Goal: Task Accomplishment & Management: Manage account settings

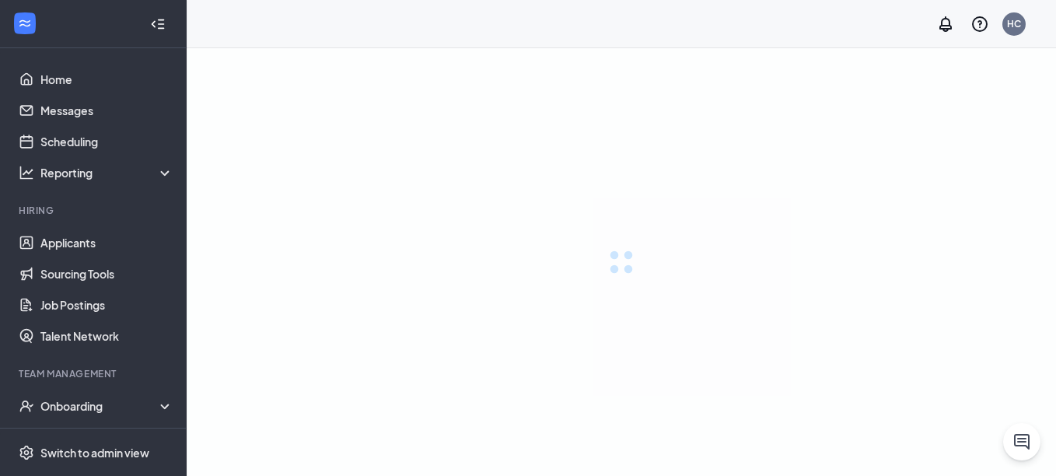
click at [59, 242] on link "Applicants" at bounding box center [106, 242] width 133 height 31
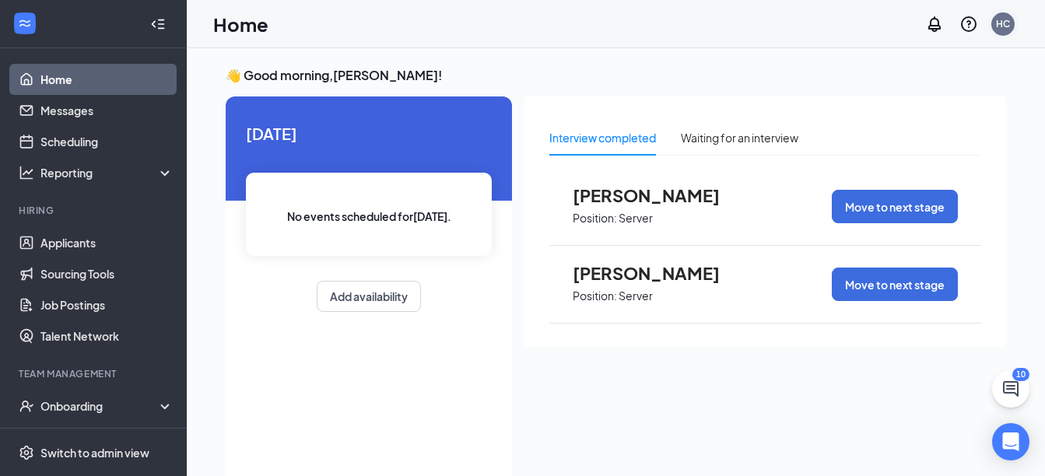
click at [1005, 17] on div "HC" at bounding box center [1003, 23] width 14 height 13
click at [660, 366] on div "Interview completed Waiting for an interview [PERSON_NAME] Position: Server Mov…" at bounding box center [764, 284] width 481 height 376
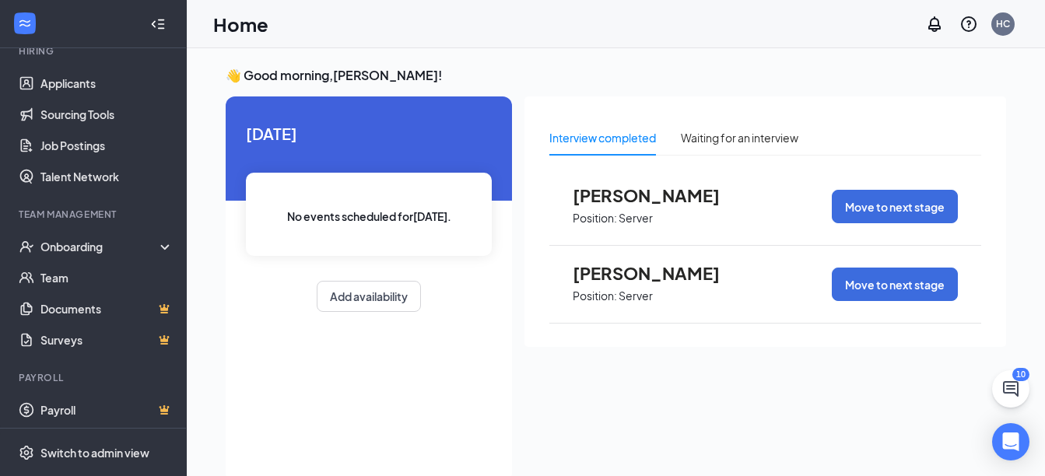
scroll to position [163, 0]
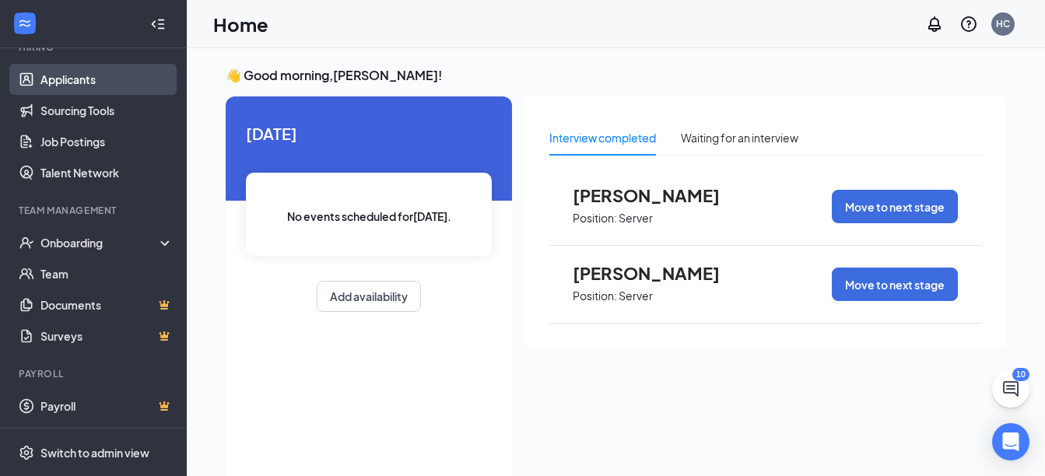
click at [96, 83] on link "Applicants" at bounding box center [106, 79] width 133 height 31
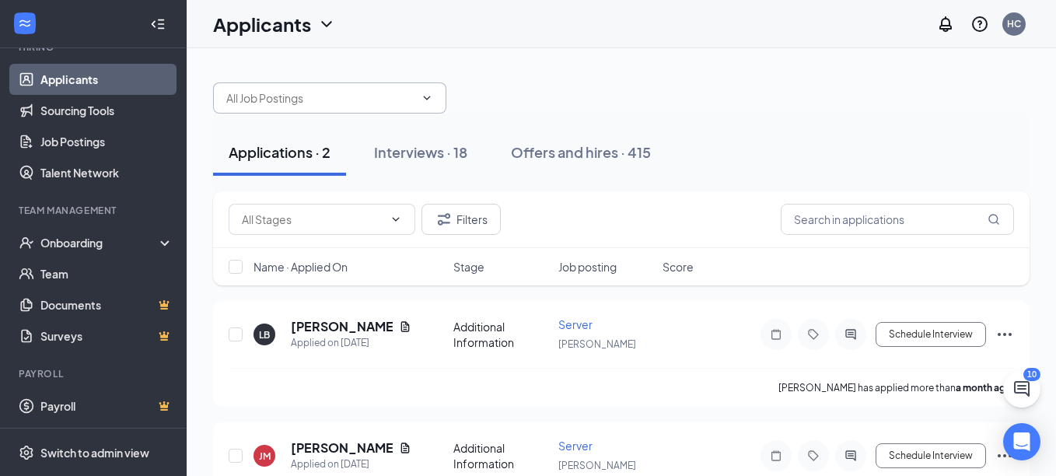
click at [426, 99] on icon "ChevronDown" at bounding box center [427, 98] width 7 height 4
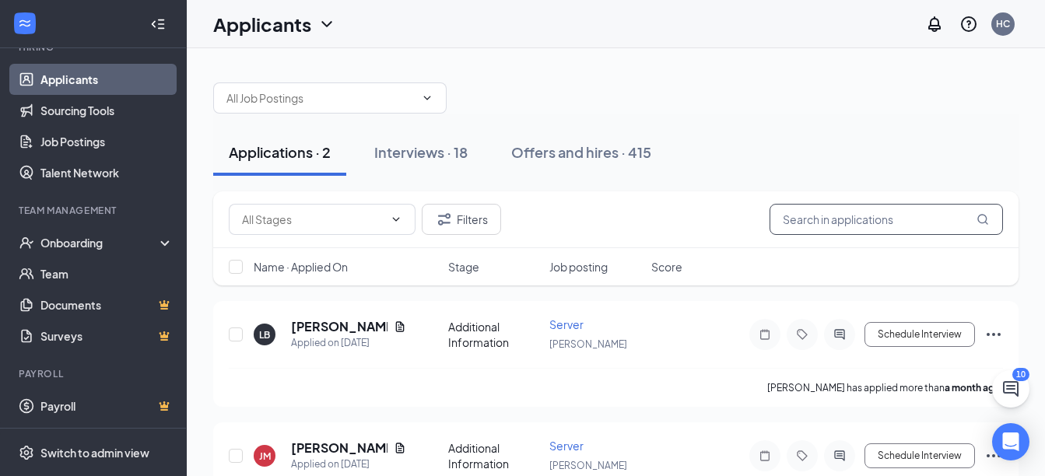
click at [880, 222] on input "text" at bounding box center [885, 219] width 233 height 31
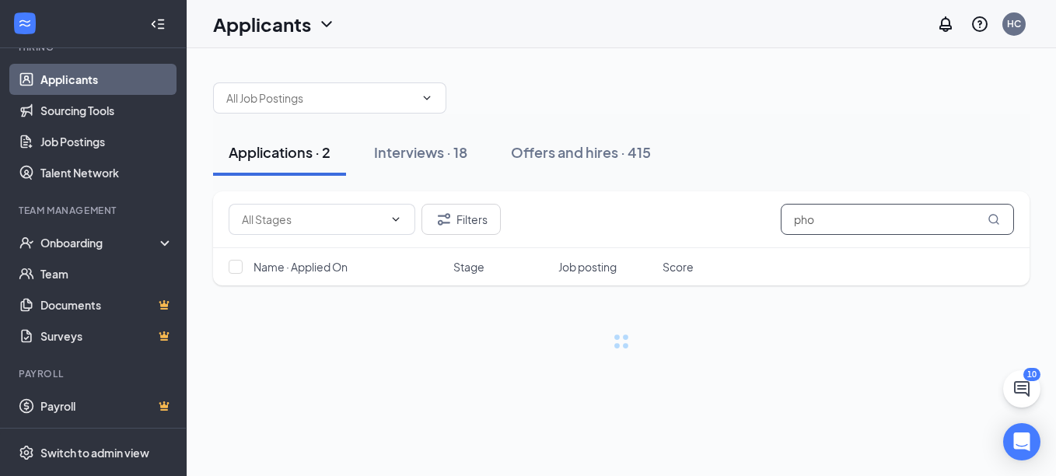
click at [845, 228] on input "pho" at bounding box center [897, 219] width 233 height 31
type input "phe"
click at [401, 155] on div "Interviews · 18" at bounding box center [420, 151] width 93 height 19
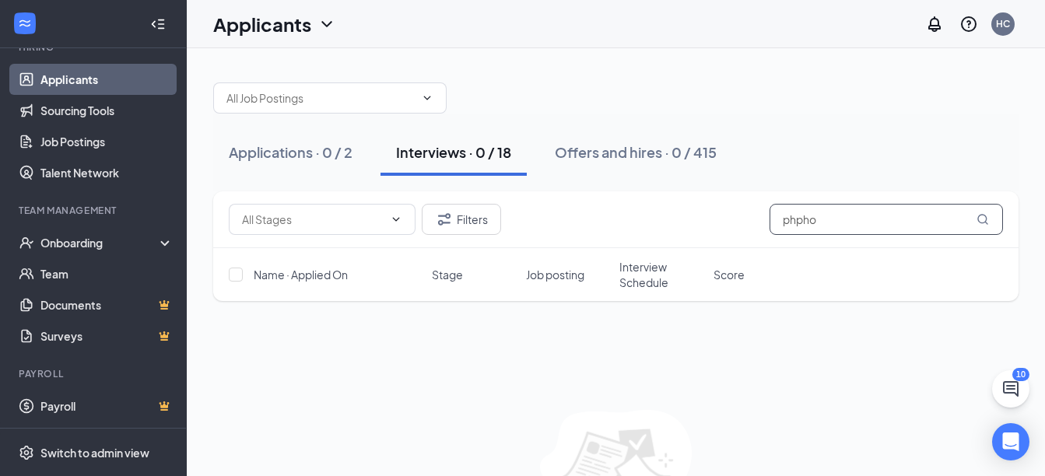
drag, startPoint x: 837, startPoint y: 222, endPoint x: 637, endPoint y: 204, distance: 200.8
click at [637, 204] on div "Filters phpho" at bounding box center [616, 219] width 774 height 31
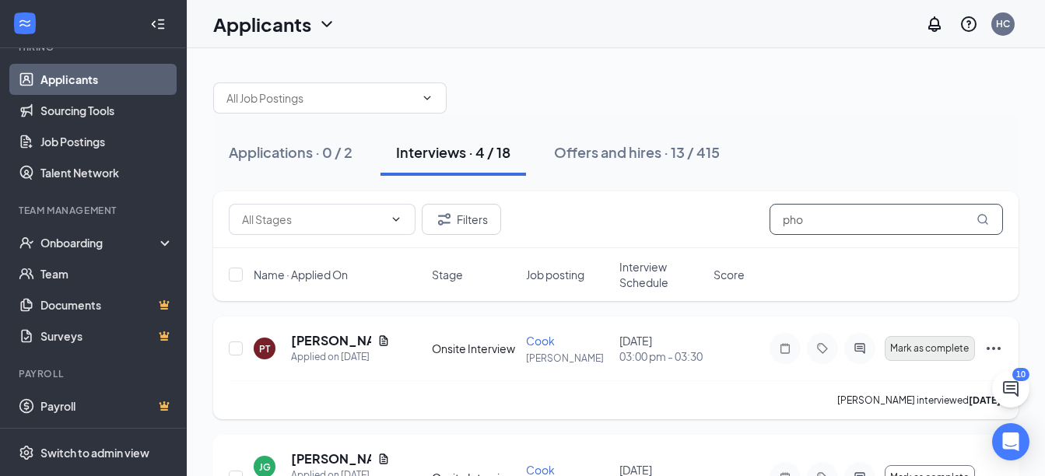
type input "pho"
click at [951, 348] on span "Mark as complete" at bounding box center [929, 348] width 79 height 11
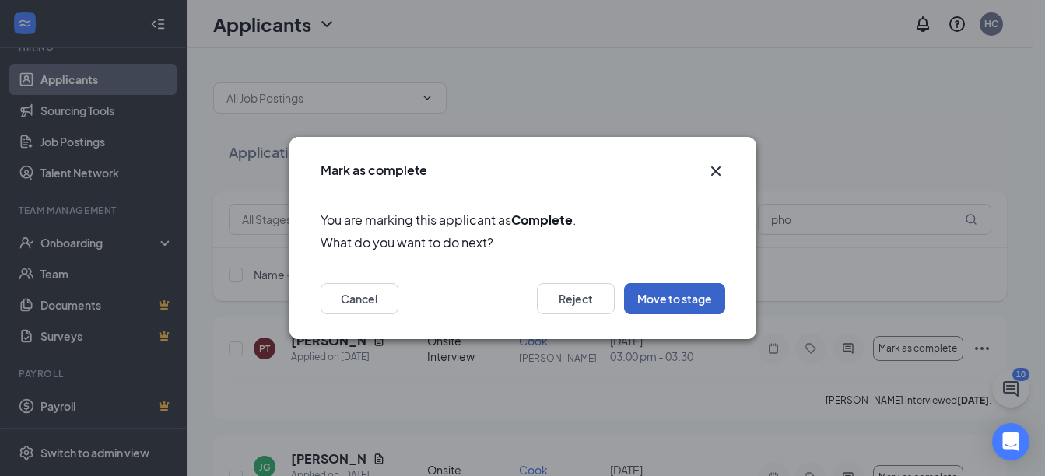
click at [684, 298] on button "Move to stage" at bounding box center [674, 298] width 101 height 31
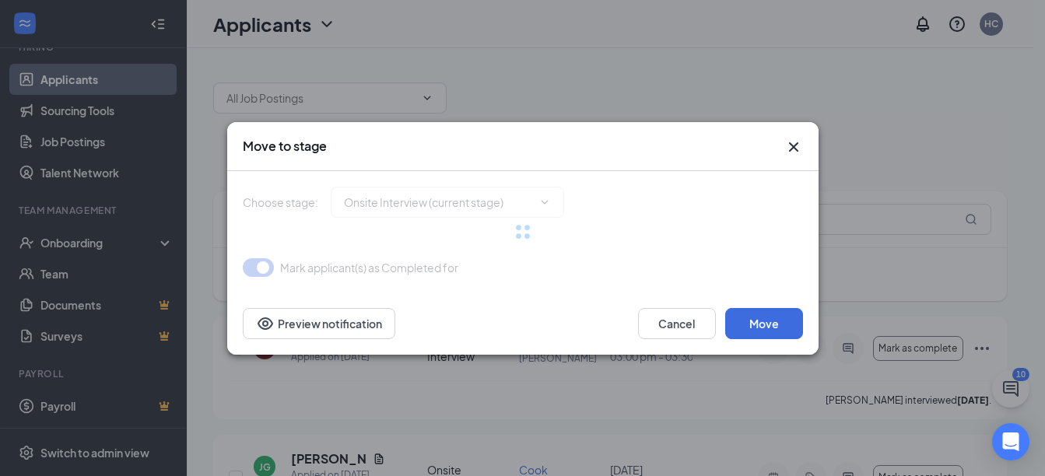
type input "Hiring Complete (final stage)"
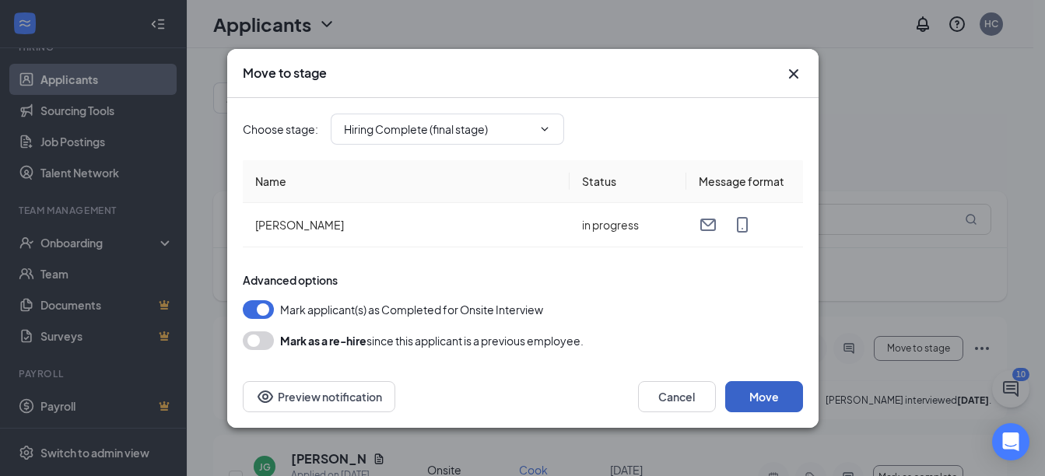
click at [784, 404] on button "Move" at bounding box center [764, 396] width 78 height 31
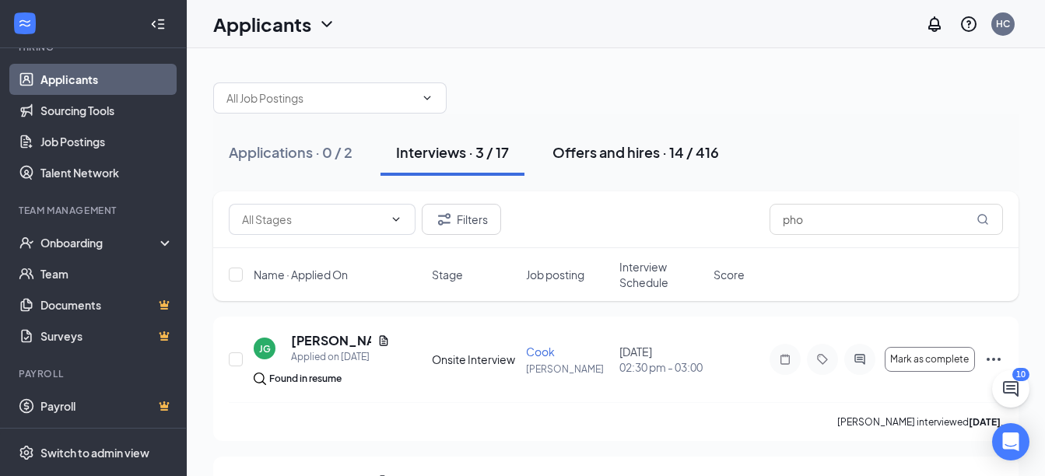
click at [605, 155] on div "Offers and hires · 14 / 416" at bounding box center [635, 151] width 166 height 19
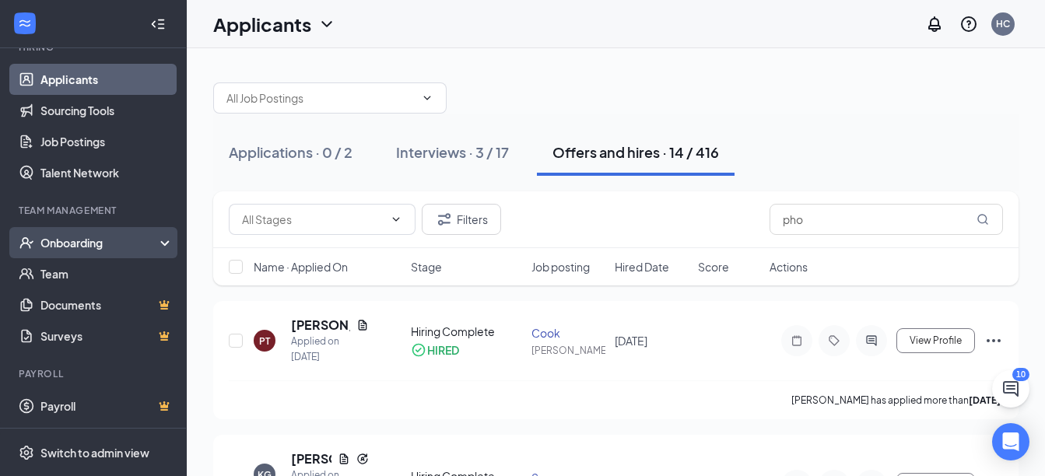
click at [87, 244] on div "Onboarding" at bounding box center [100, 243] width 120 height 16
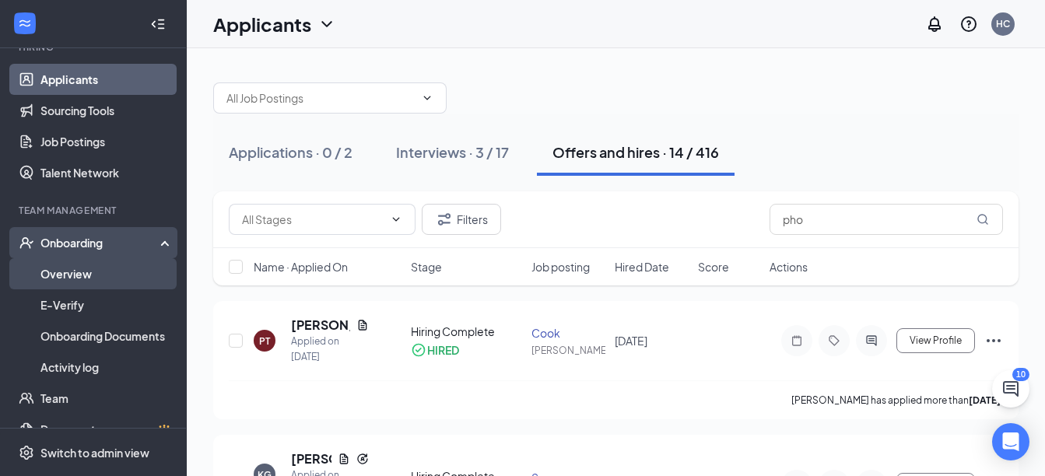
click at [110, 267] on link "Overview" at bounding box center [106, 273] width 133 height 31
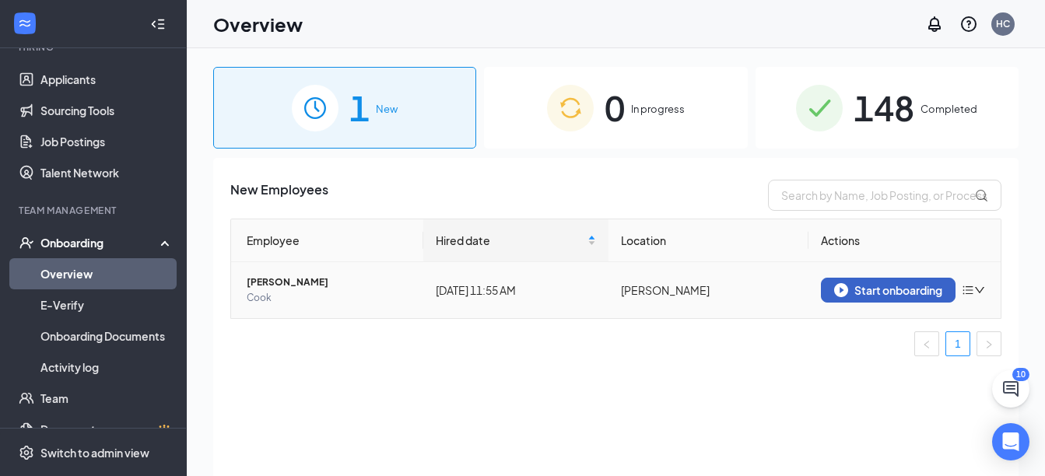
click at [906, 291] on div "Start onboarding" at bounding box center [888, 290] width 108 height 14
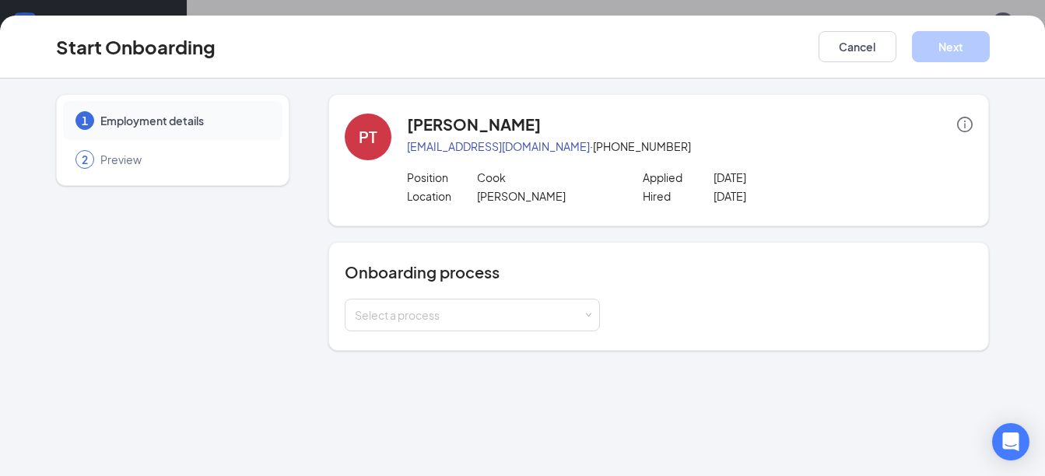
scroll to position [70, 0]
click at [584, 306] on div "Select a process" at bounding box center [472, 314] width 235 height 31
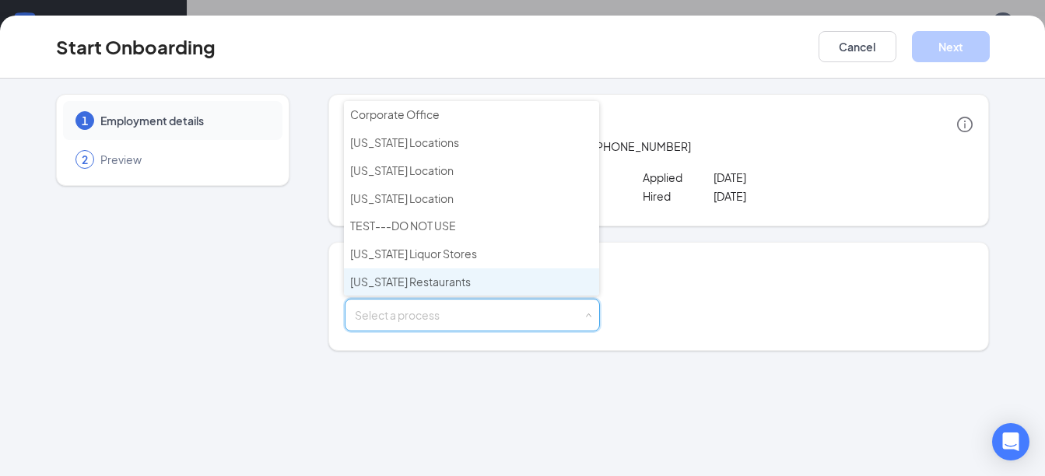
click at [460, 280] on span "[US_STATE] Restaurants" at bounding box center [410, 282] width 121 height 14
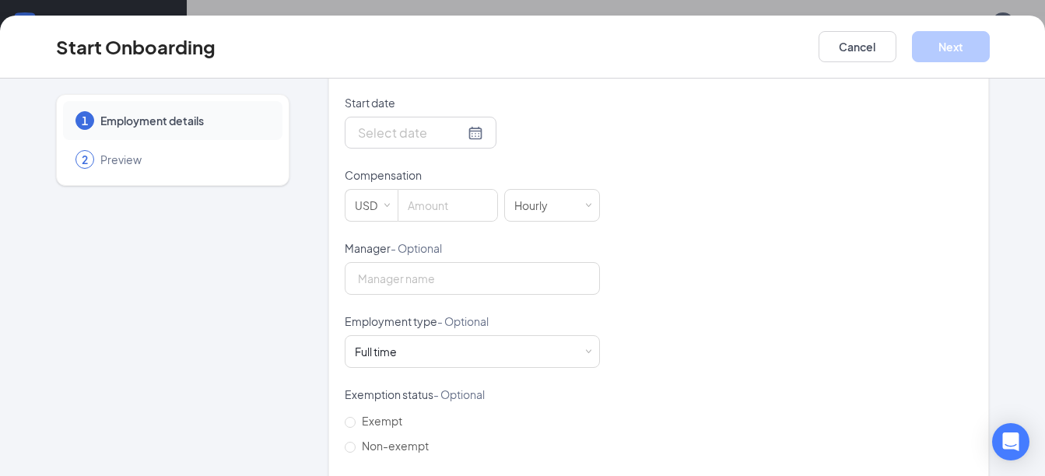
scroll to position [354, 0]
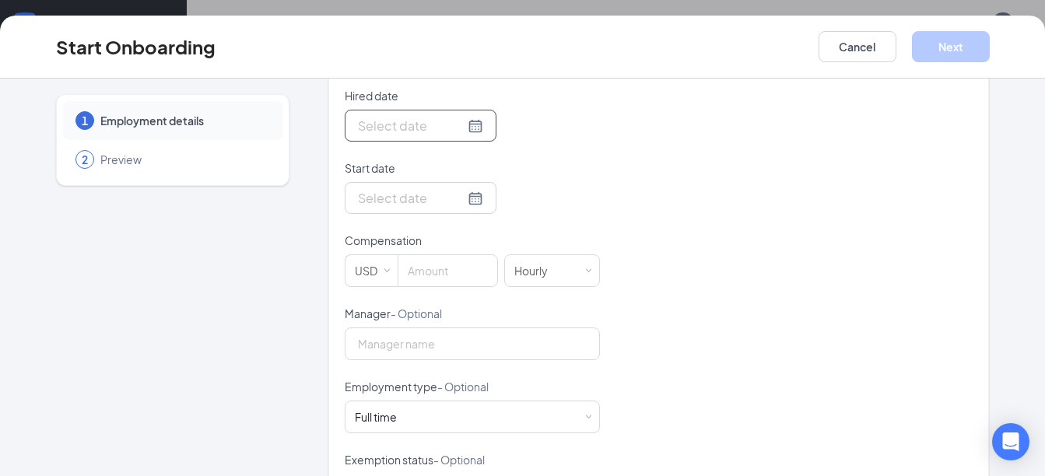
click at [450, 131] on div at bounding box center [420, 125] width 125 height 19
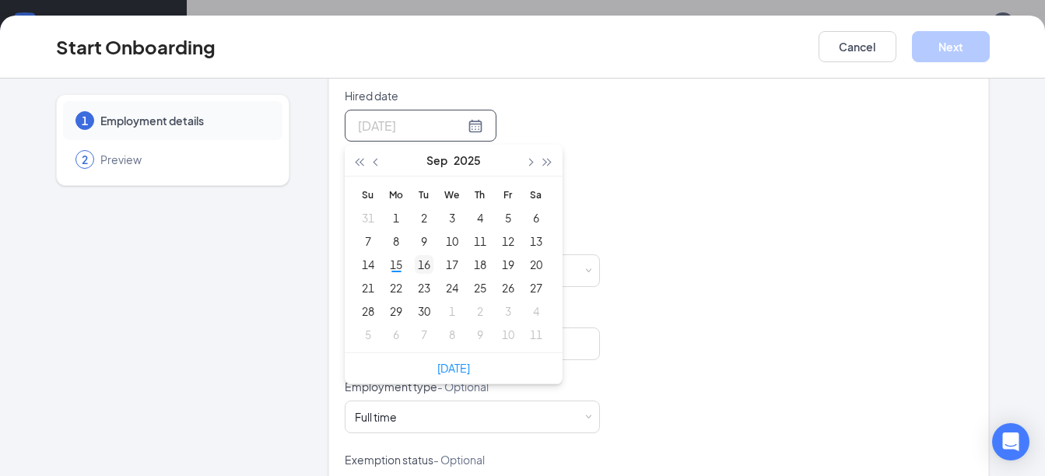
type input "[DATE]"
click at [421, 265] on div "16" at bounding box center [424, 264] width 19 height 19
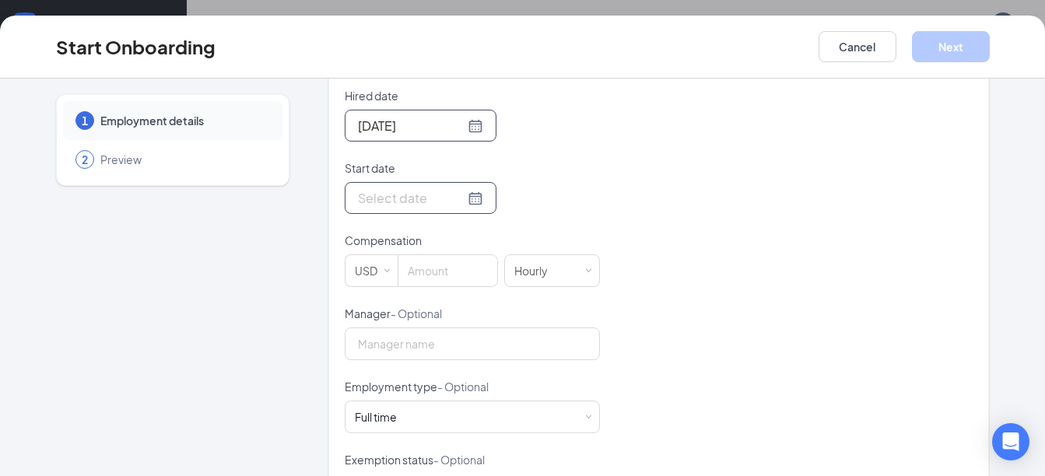
click at [458, 201] on div at bounding box center [420, 197] width 125 height 19
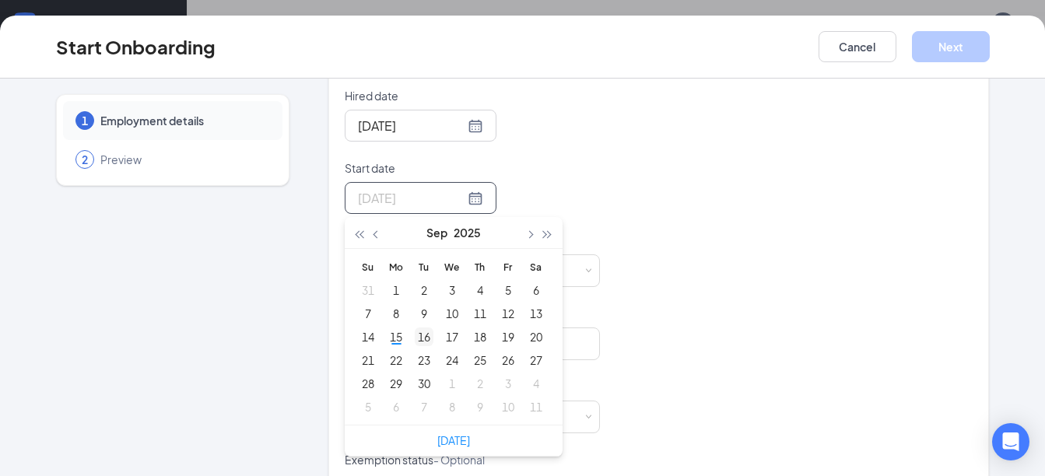
type input "[DATE]"
click at [419, 337] on div "16" at bounding box center [424, 336] width 19 height 19
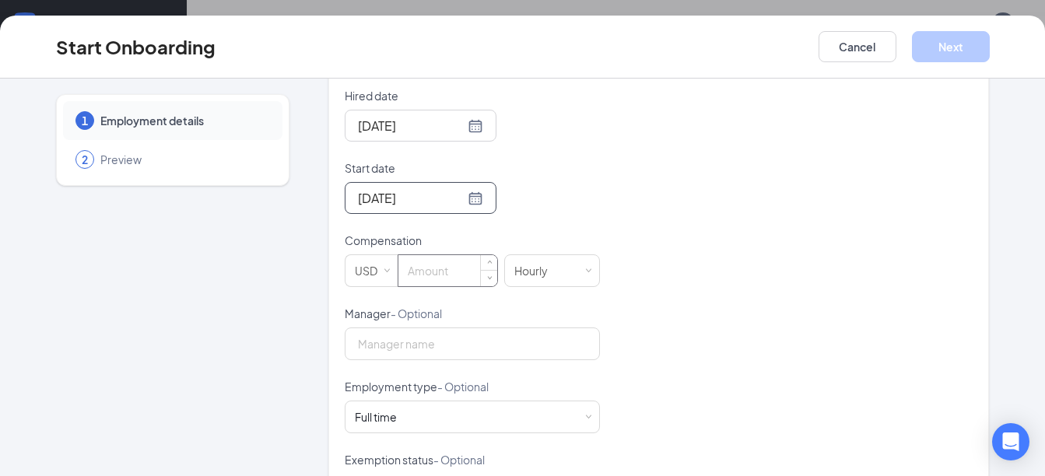
click at [450, 266] on input at bounding box center [447, 270] width 99 height 31
type input "16"
click at [431, 348] on input "Manager - Optional" at bounding box center [472, 343] width 255 height 33
type input "[PERSON_NAME]"
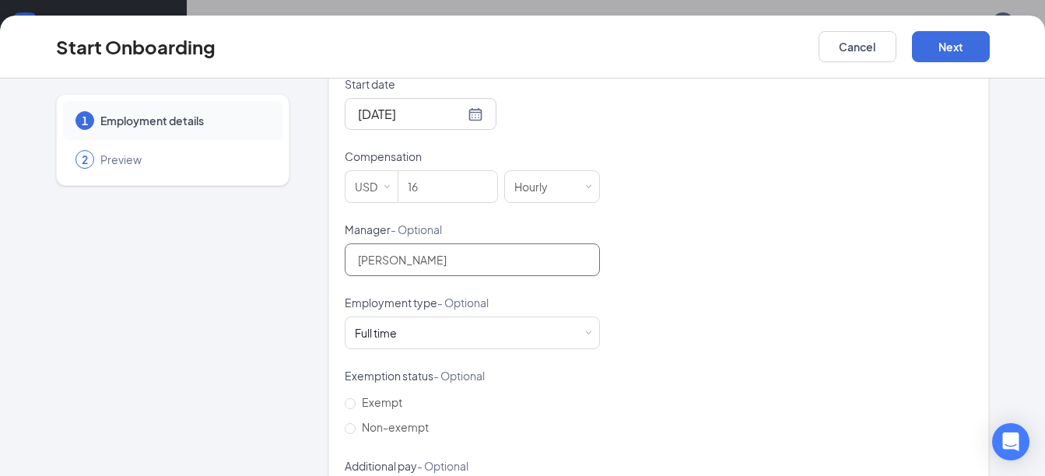
scroll to position [509, 0]
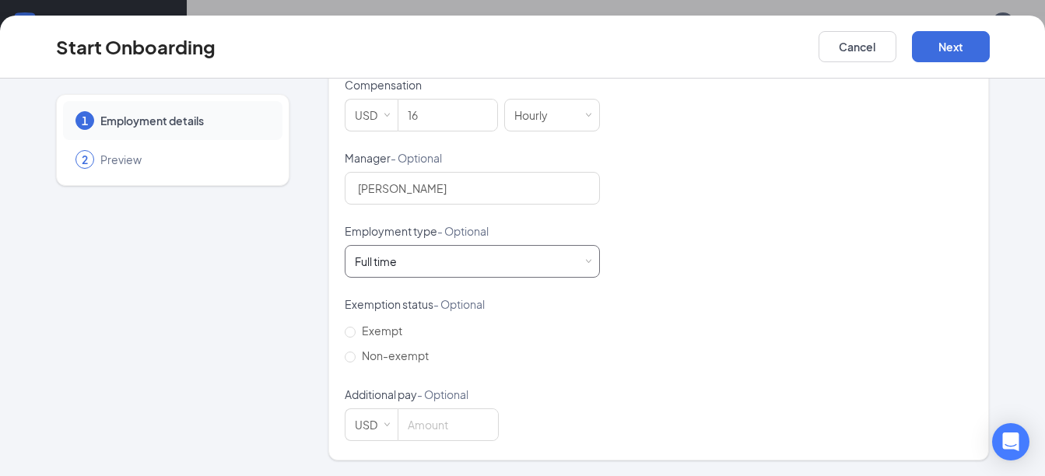
click at [422, 257] on div "Full time Works 30+ hours per week and is reasonably expected to work" at bounding box center [472, 261] width 235 height 31
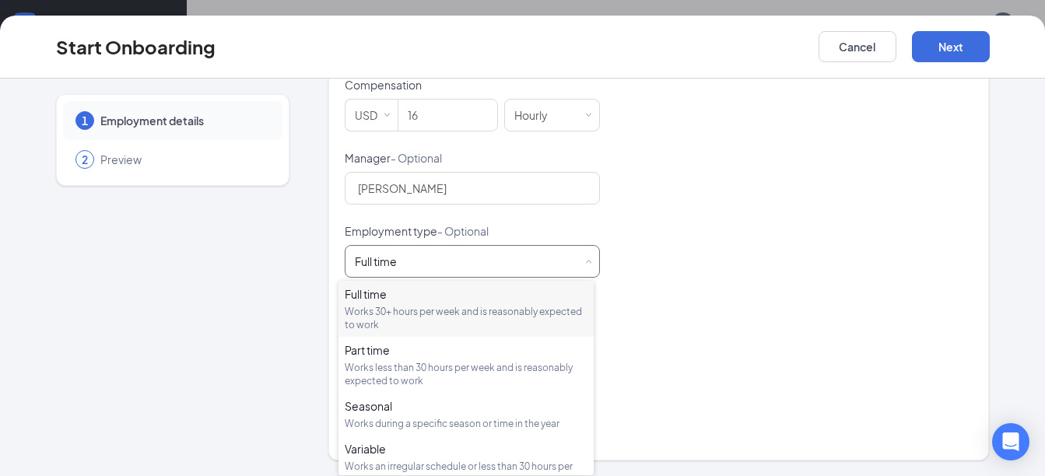
click at [420, 300] on div "Full time" at bounding box center [466, 294] width 243 height 16
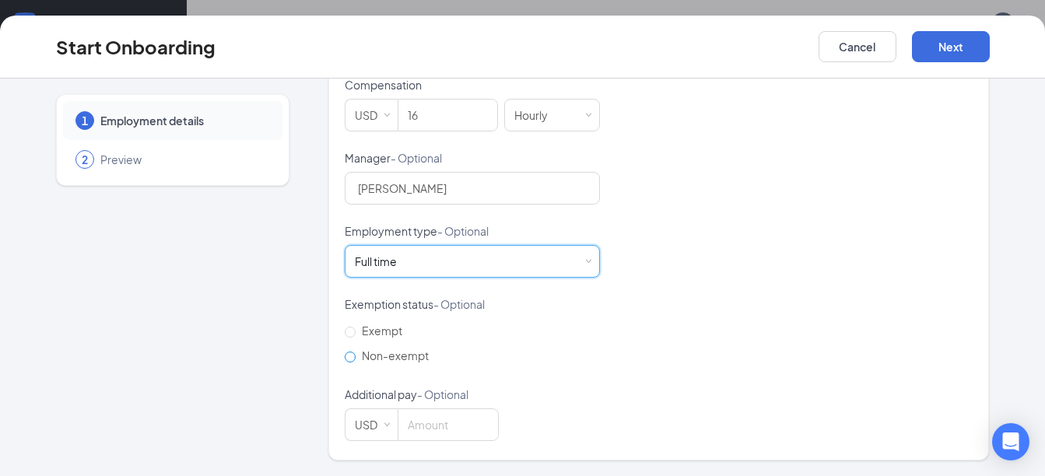
click at [345, 357] on input "Non-exempt" at bounding box center [350, 357] width 11 height 11
radio input "true"
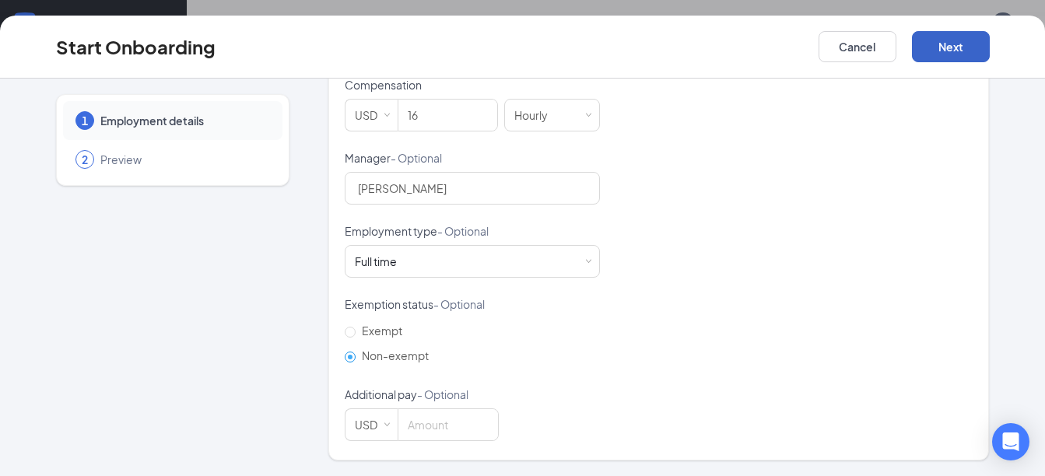
click at [939, 40] on button "Next" at bounding box center [951, 46] width 78 height 31
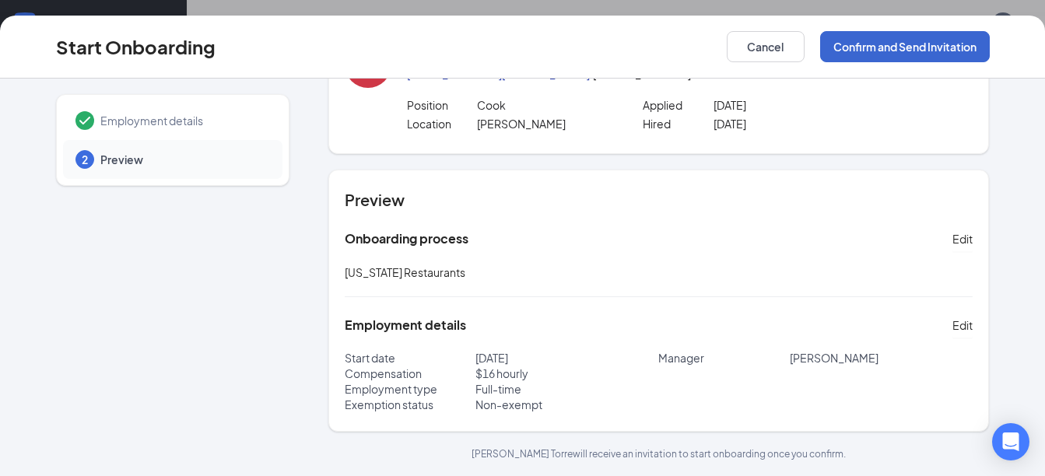
scroll to position [72, 0]
click at [923, 50] on button "Confirm and Send Invitation" at bounding box center [905, 46] width 170 height 31
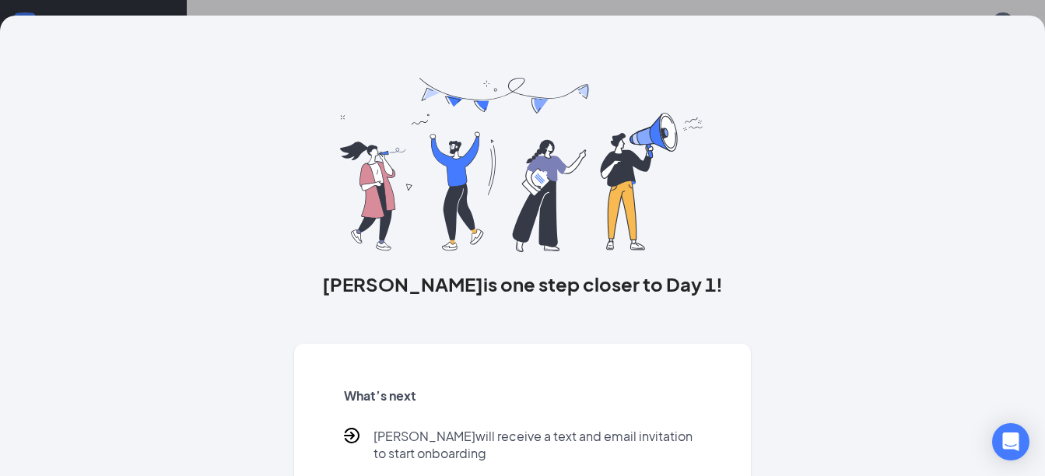
scroll to position [142, 0]
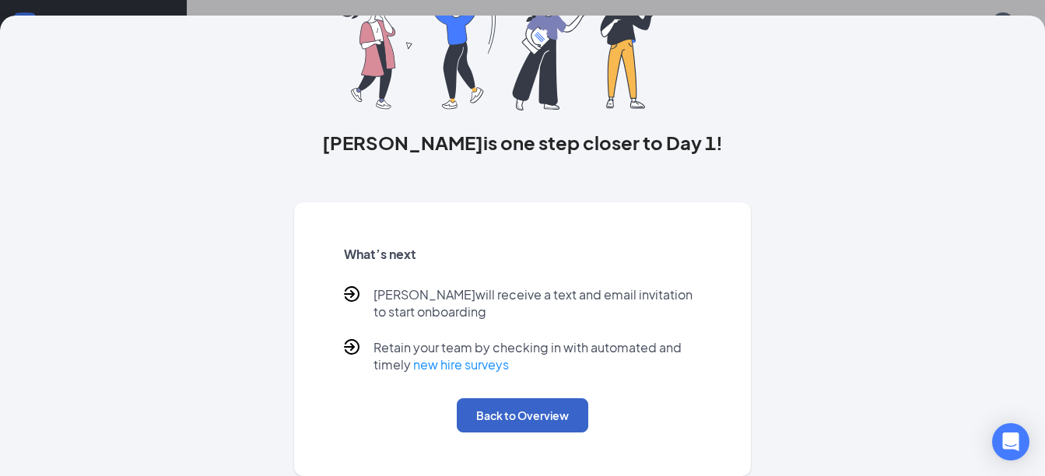
click at [541, 412] on button "Back to Overview" at bounding box center [522, 415] width 131 height 34
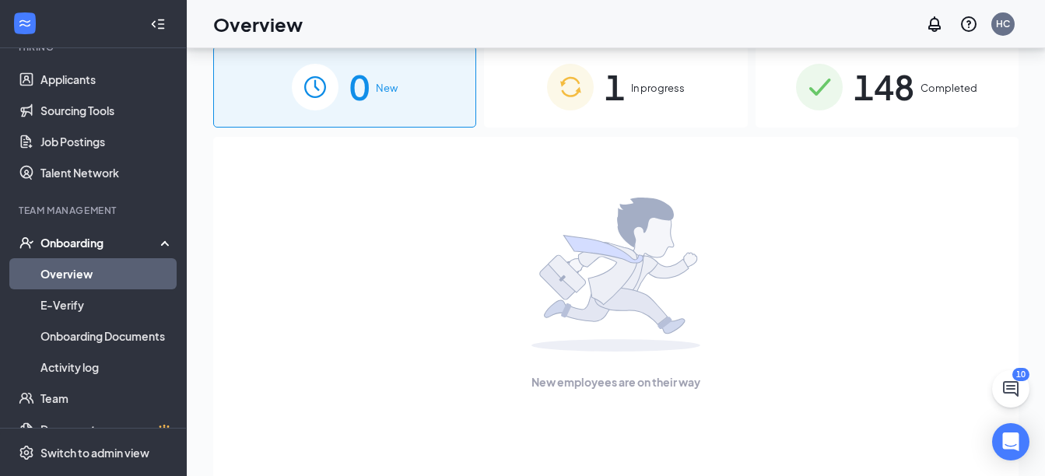
scroll to position [0, 0]
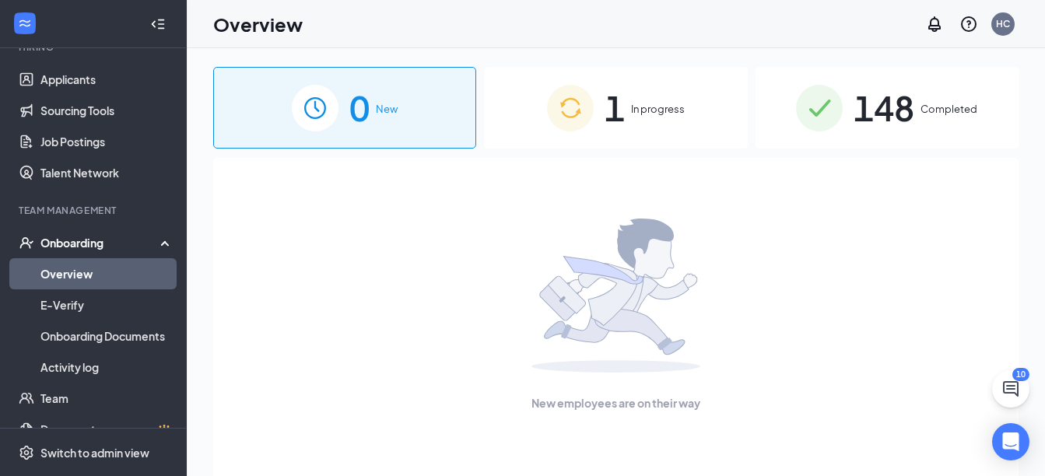
click at [611, 107] on span "1" at bounding box center [614, 108] width 20 height 54
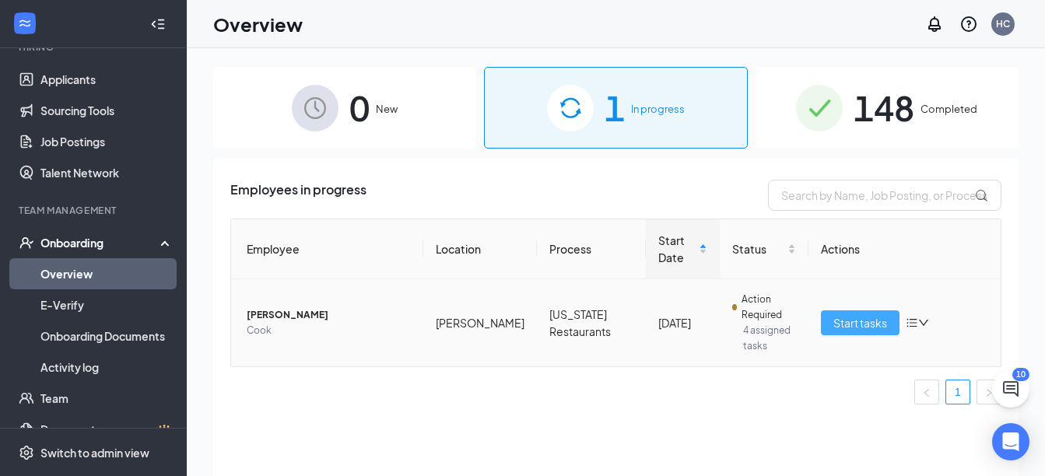
click at [854, 326] on span "Start tasks" at bounding box center [860, 322] width 54 height 17
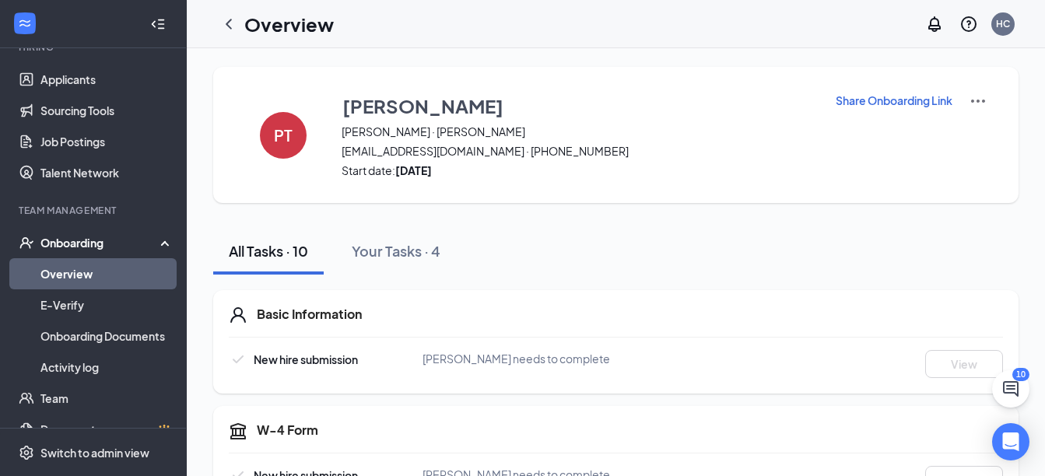
click at [925, 100] on p "Share Onboarding Link" at bounding box center [893, 101] width 117 height 16
type textarea "Hi [PERSON_NAME], This is a gentle reminder to complete your onboarding before …"
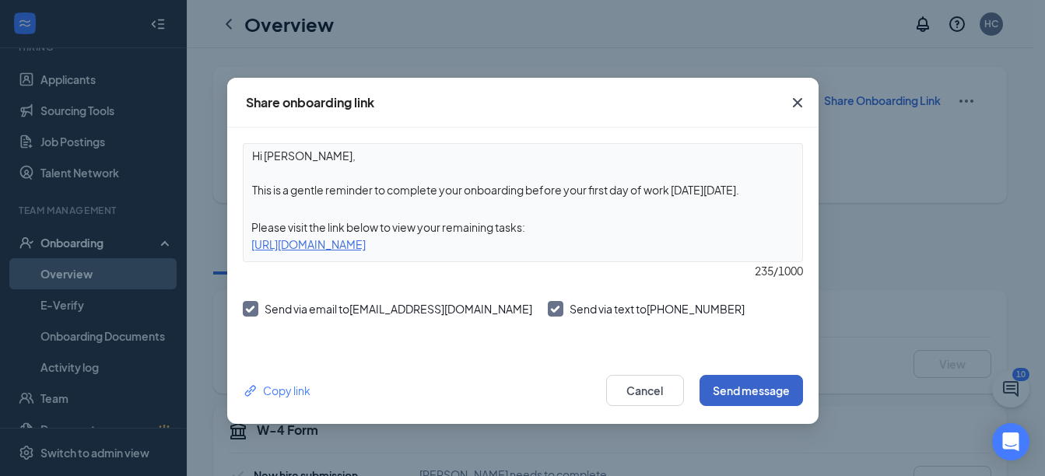
click at [754, 383] on button "Send message" at bounding box center [750, 390] width 103 height 31
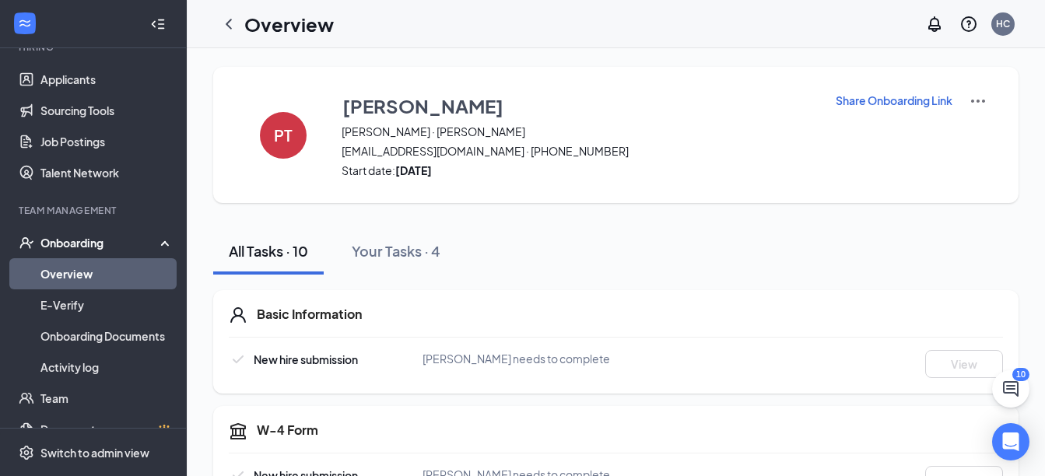
click at [940, 100] on p "Share Onboarding Link" at bounding box center [893, 101] width 117 height 16
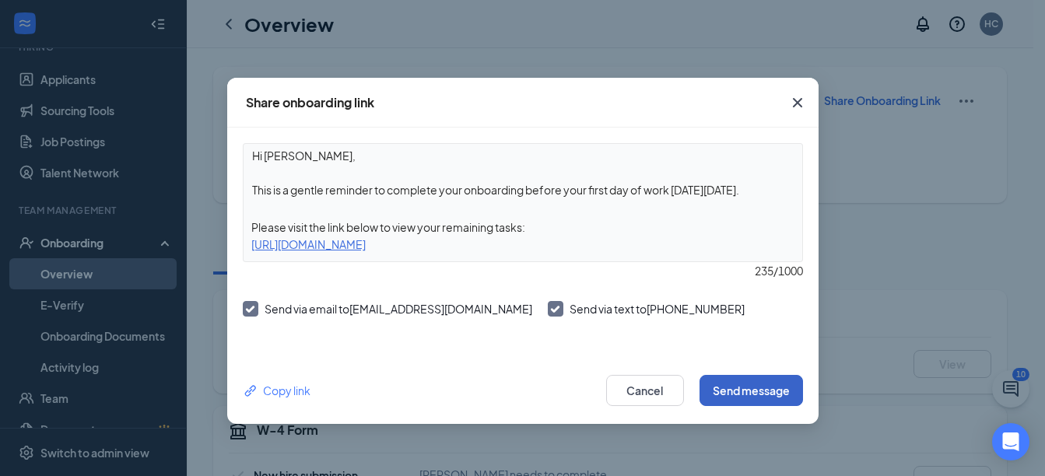
click at [734, 390] on button "Send message" at bounding box center [750, 390] width 103 height 31
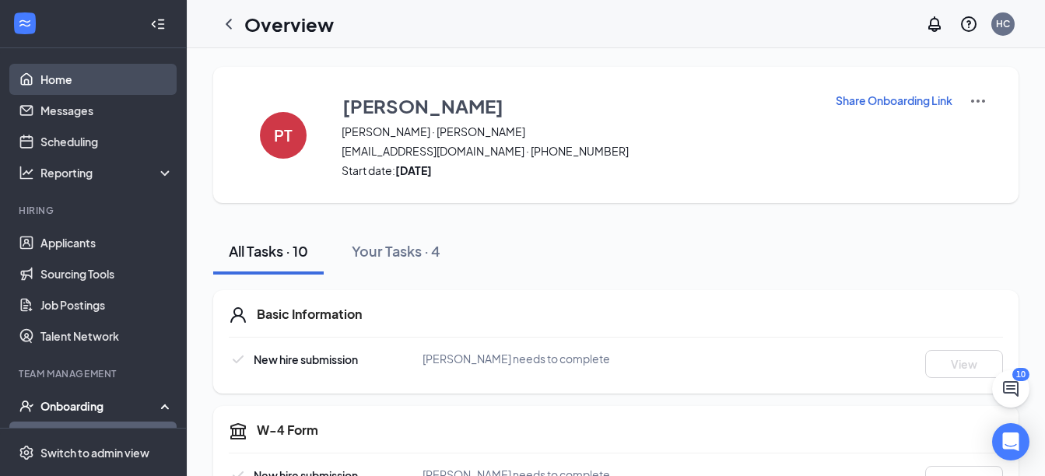
drag, startPoint x: 81, startPoint y: 79, endPoint x: 94, endPoint y: 79, distance: 13.2
click at [81, 79] on link "Home" at bounding box center [106, 79] width 133 height 31
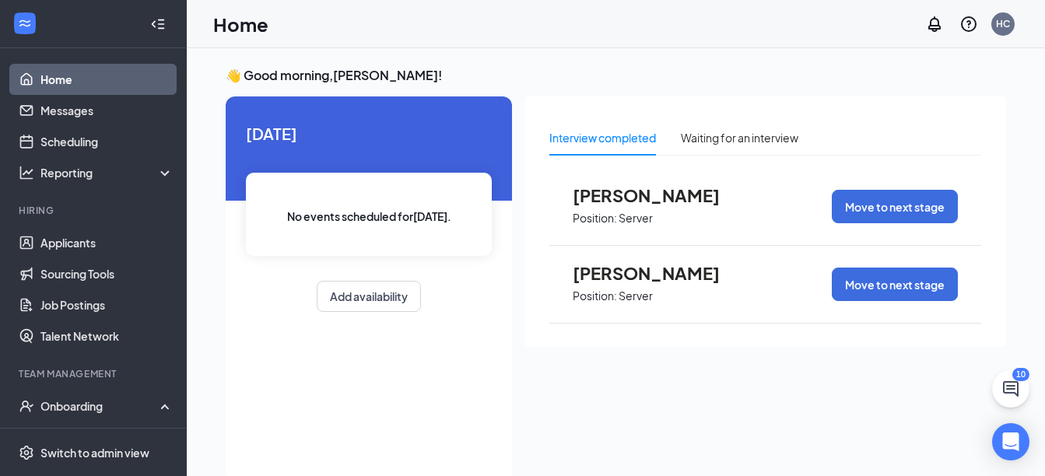
click at [86, 81] on link "Home" at bounding box center [106, 79] width 133 height 31
click at [1010, 17] on div "HC" at bounding box center [1003, 23] width 14 height 13
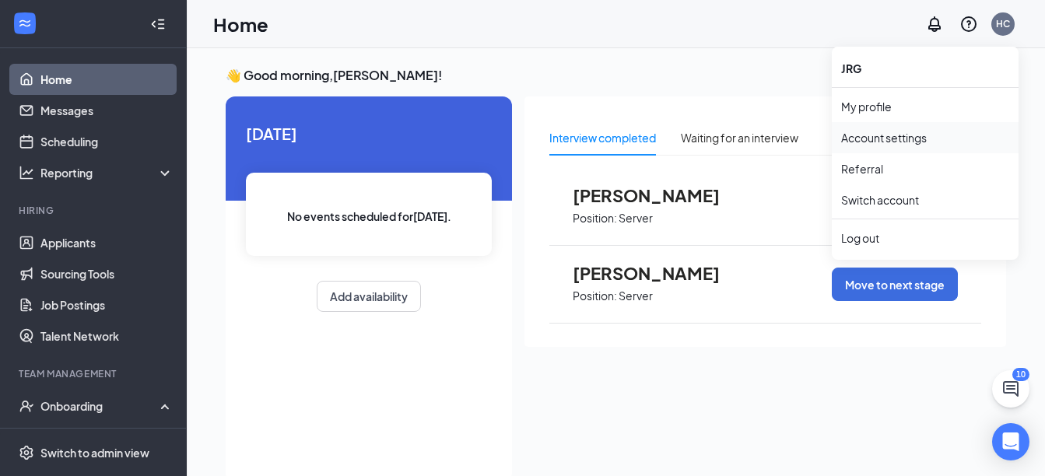
click at [896, 138] on link "Account settings" at bounding box center [925, 138] width 168 height 16
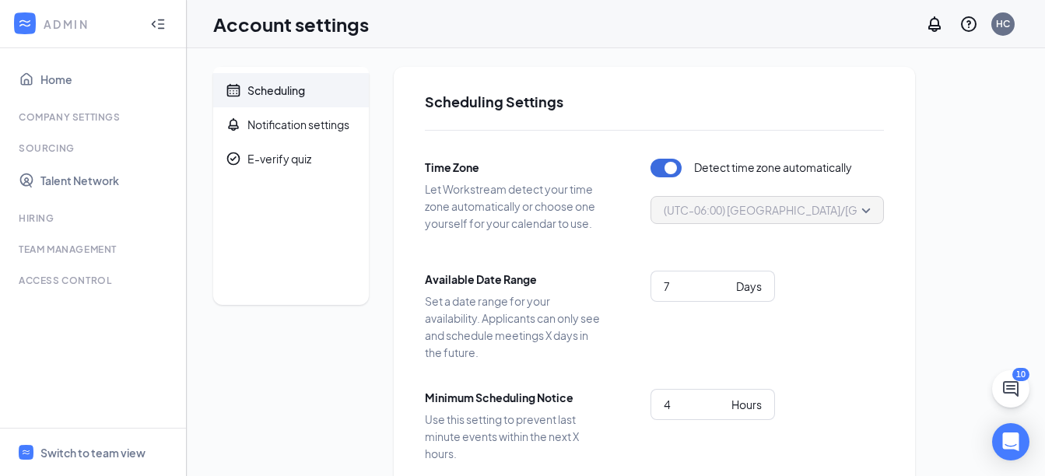
click at [180, 23] on div "ADMIN" at bounding box center [93, 24] width 186 height 48
click at [169, 23] on div at bounding box center [157, 24] width 31 height 31
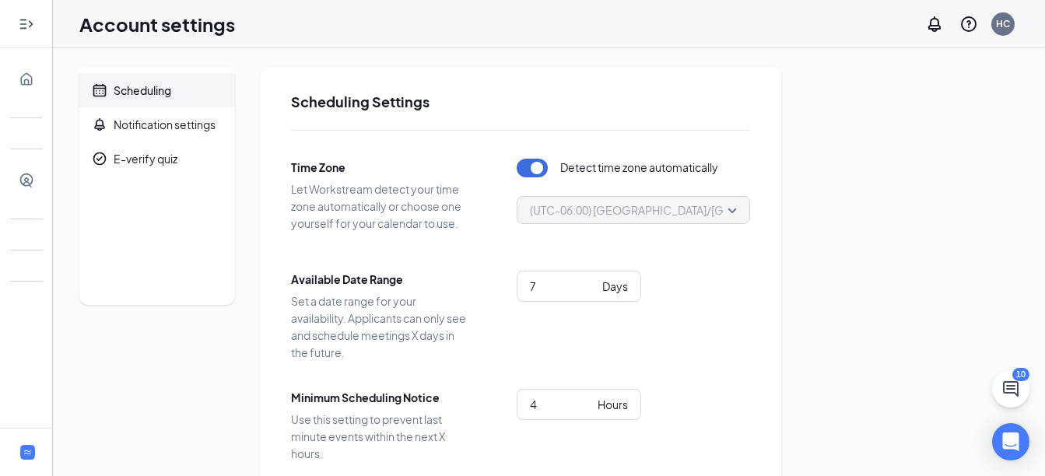
click at [22, 32] on div at bounding box center [26, 24] width 31 height 31
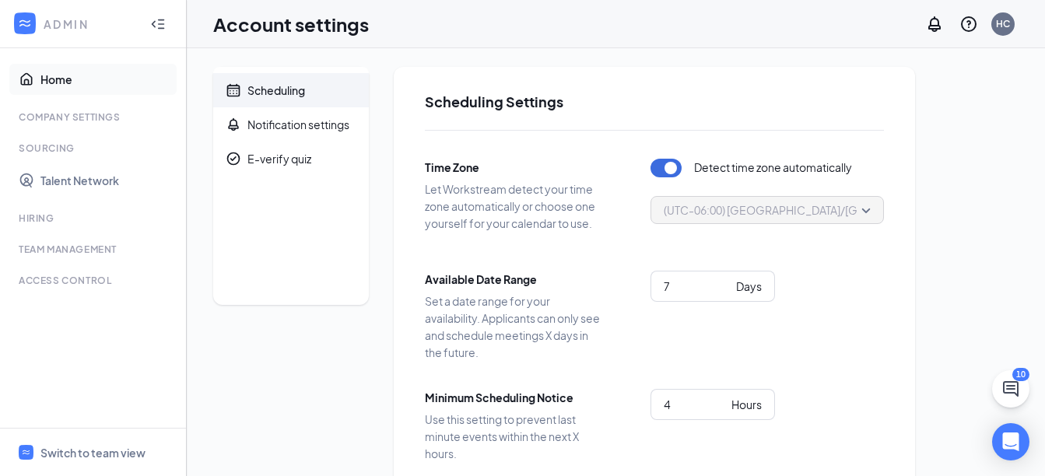
click at [44, 84] on link "Home" at bounding box center [106, 79] width 133 height 31
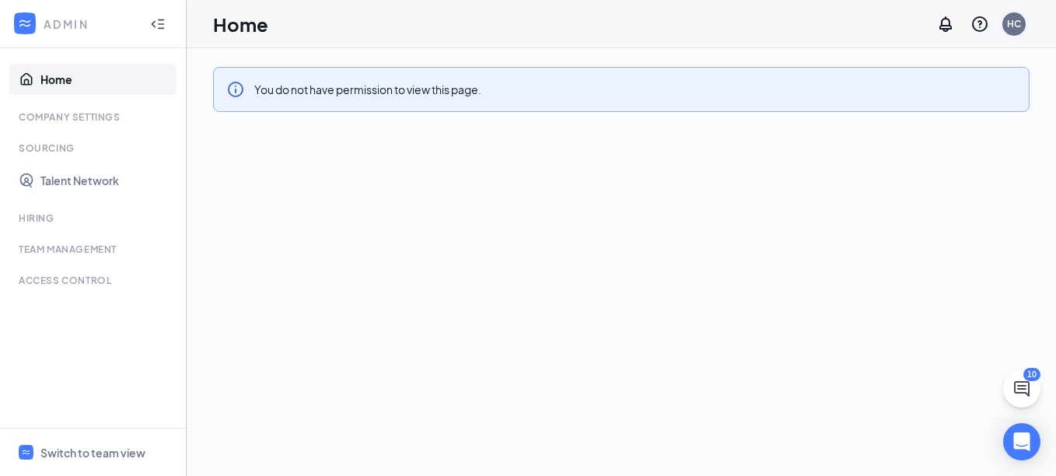
click at [1010, 30] on div "HC" at bounding box center [1014, 23] width 14 height 13
click at [1010, 33] on div "HC" at bounding box center [1014, 23] width 23 height 23
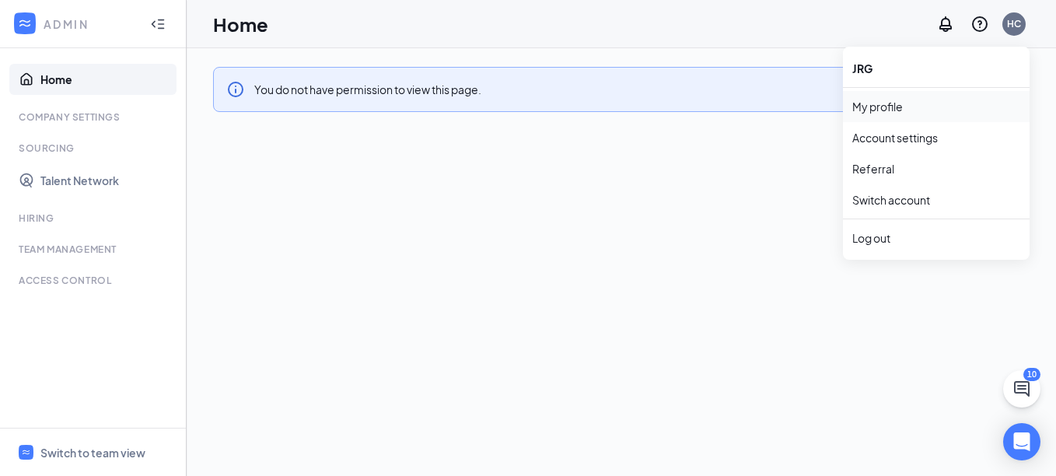
click at [878, 107] on link "My profile" at bounding box center [936, 107] width 168 height 16
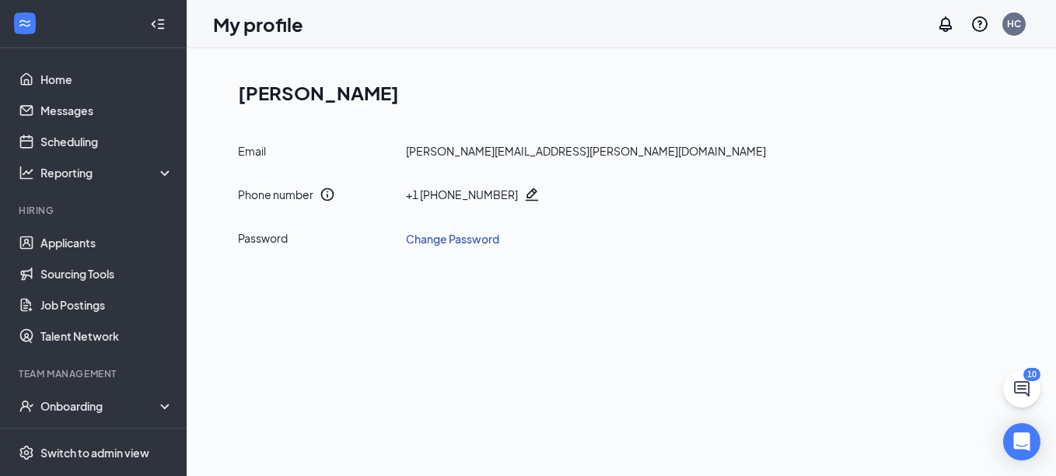
click at [455, 240] on link "Change Password" at bounding box center [452, 238] width 93 height 17
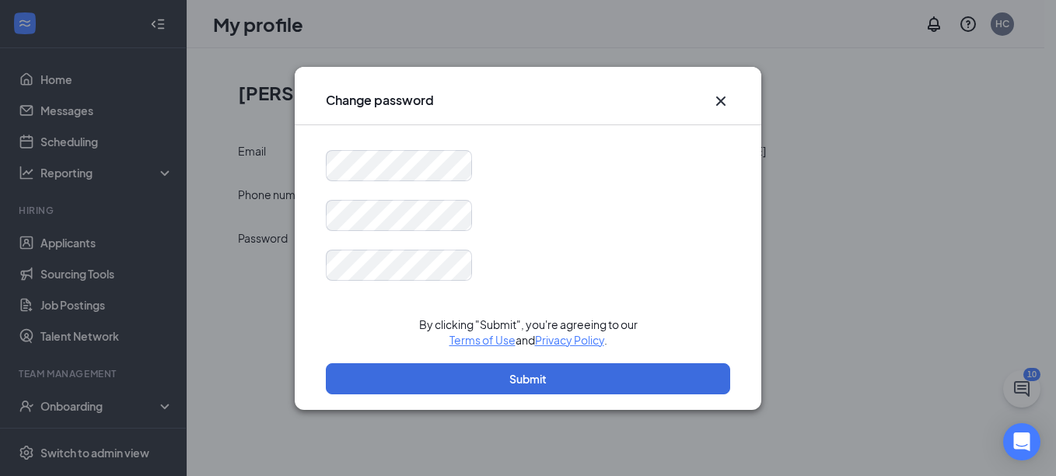
click at [401, 198] on form "By clicking "Submit", you're agreeing to our Terms of Use and Privacy Policy . …" at bounding box center [528, 280] width 404 height 260
click at [397, 254] on form "Password must be at least 16 characters By clicking "Submit", you're agreeing t…" at bounding box center [528, 280] width 404 height 260
drag, startPoint x: 397, startPoint y: 247, endPoint x: 219, endPoint y: 203, distance: 184.3
click at [219, 203] on div "Change password By clicking "Submit", you're agreeing to our Terms of Use and P…" at bounding box center [528, 238] width 1056 height 476
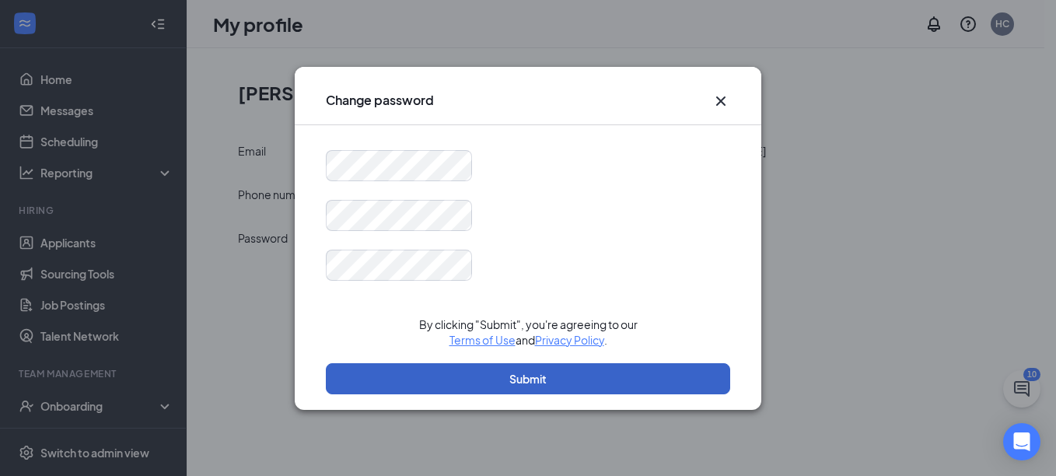
click at [509, 370] on button "Submit" at bounding box center [528, 378] width 404 height 31
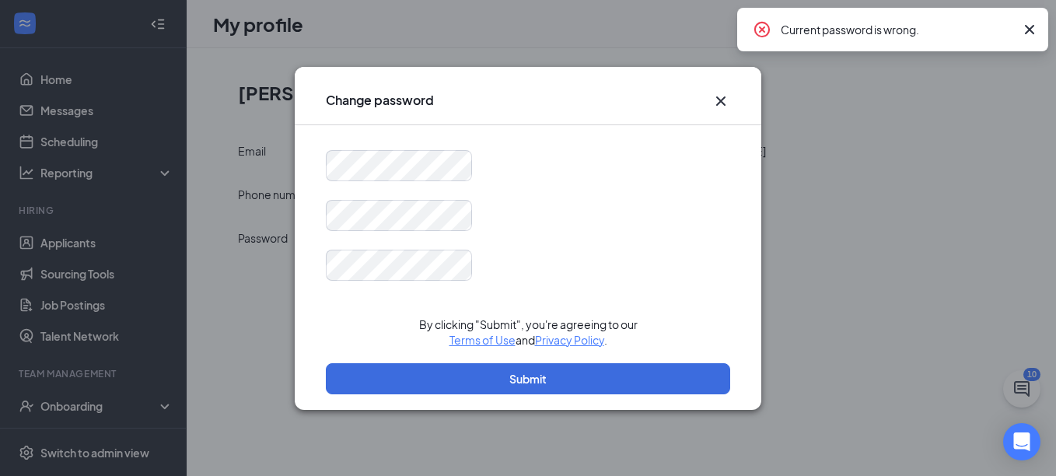
click at [1030, 29] on icon "Cross" at bounding box center [1029, 29] width 9 height 9
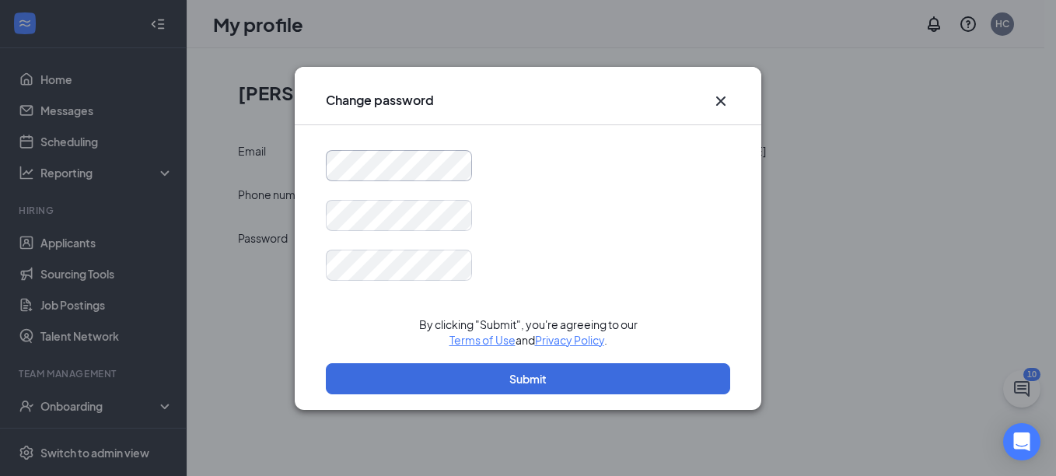
click at [174, 167] on div "Change password By clicking "Submit", you're agreeing to our Terms of Use and P…" at bounding box center [528, 238] width 1056 height 476
click at [720, 108] on icon "Cross" at bounding box center [721, 101] width 19 height 19
